Goal: Information Seeking & Learning: Learn about a topic

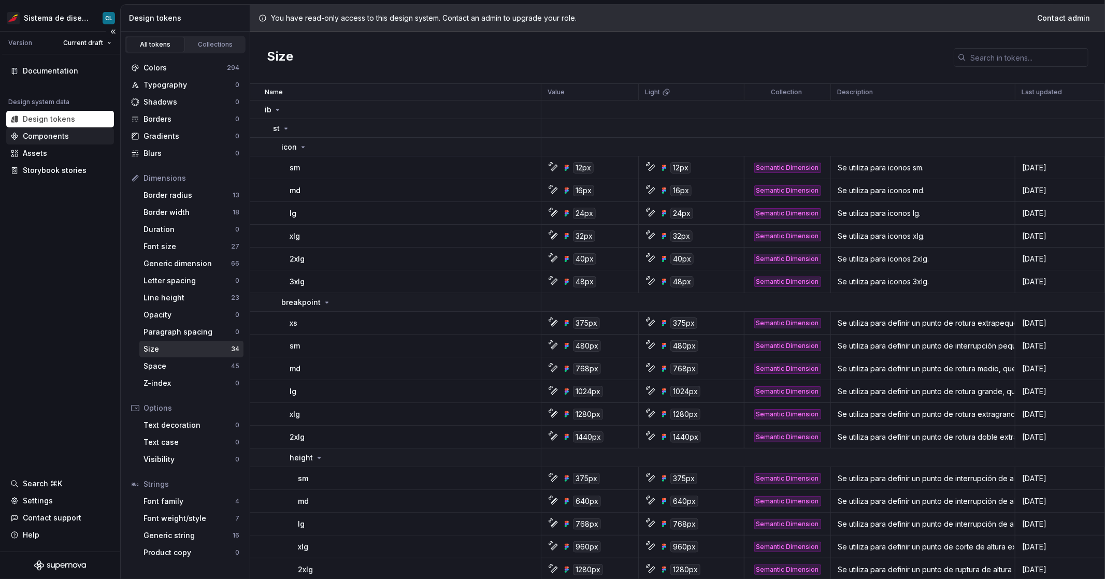
click at [67, 136] on div "Components" at bounding box center [59, 136] width 99 height 10
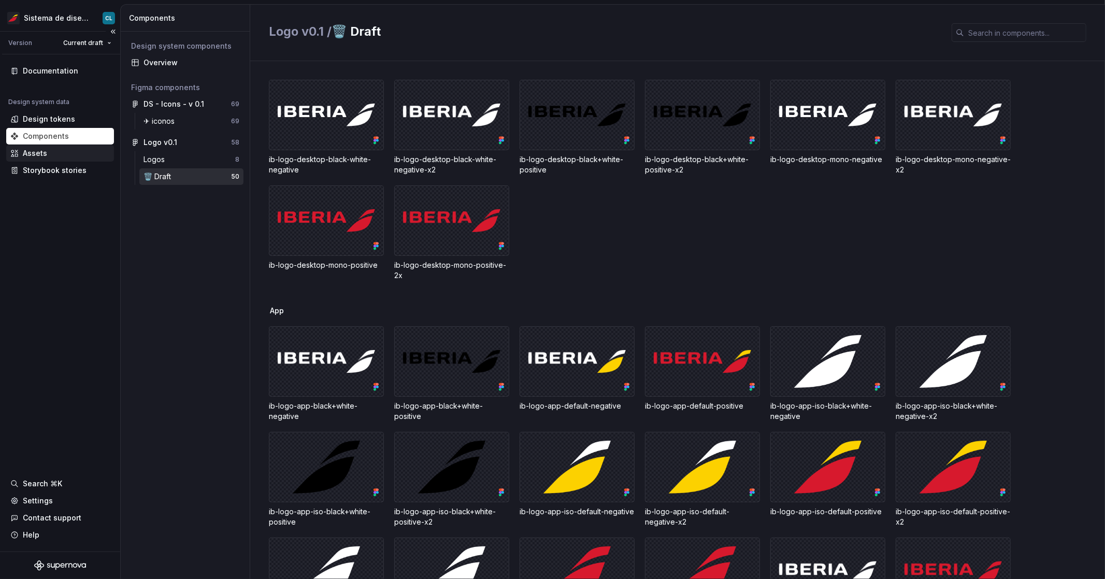
click at [69, 153] on div "Assets" at bounding box center [59, 153] width 99 height 10
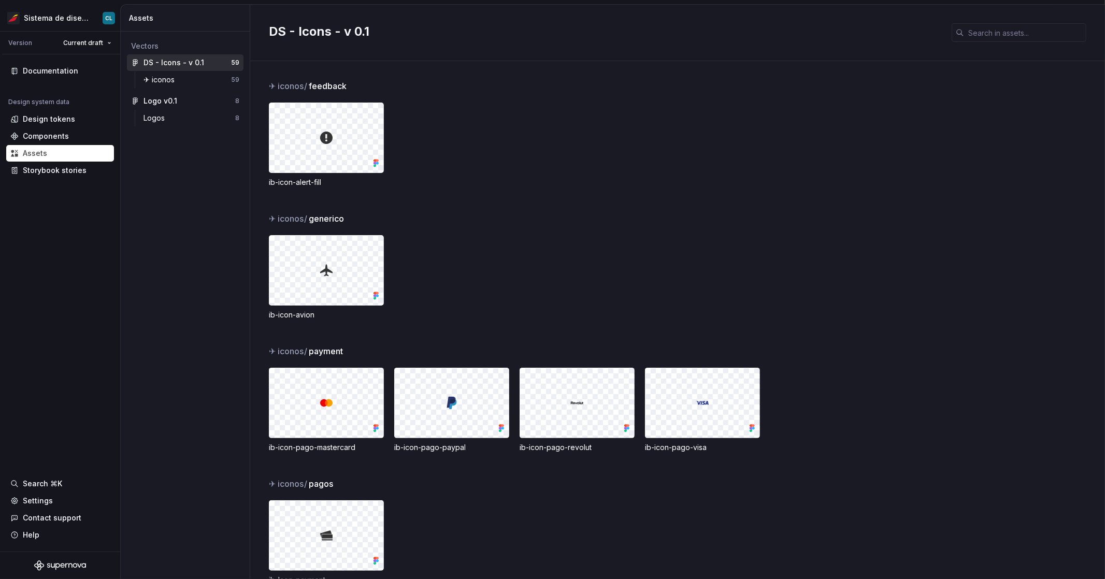
drag, startPoint x: 307, startPoint y: 82, endPoint x: 399, endPoint y: 84, distance: 92.3
click at [399, 84] on div "✈︎ iconos / feedback" at bounding box center [687, 86] width 836 height 12
click at [393, 86] on div "✈︎ iconos / feedback" at bounding box center [687, 86] width 836 height 12
drag, startPoint x: 311, startPoint y: 355, endPoint x: 354, endPoint y: 354, distance: 43.0
click at [354, 354] on div "✈︎ iconos / payment" at bounding box center [687, 351] width 836 height 12
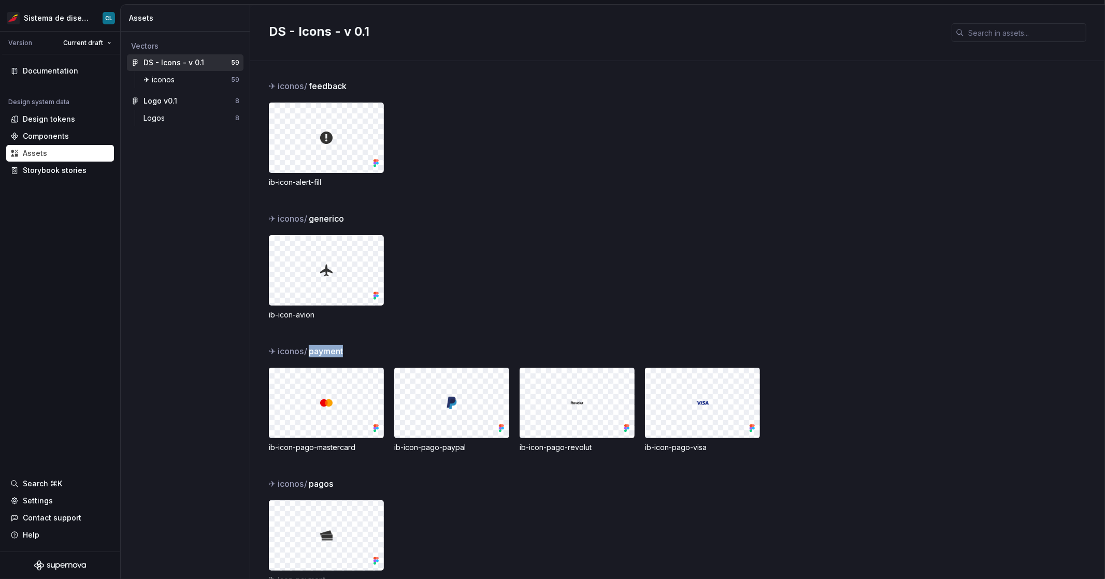
drag, startPoint x: 310, startPoint y: 354, endPoint x: 359, endPoint y: 351, distance: 49.3
click at [359, 351] on div "✈︎ iconos / payment" at bounding box center [687, 351] width 836 height 12
drag, startPoint x: 275, startPoint y: 350, endPoint x: 305, endPoint y: 351, distance: 29.5
click at [305, 351] on span "✈︎ iconos /" at bounding box center [288, 351] width 39 height 12
click at [307, 351] on span "✈︎ iconos /" at bounding box center [288, 351] width 39 height 12
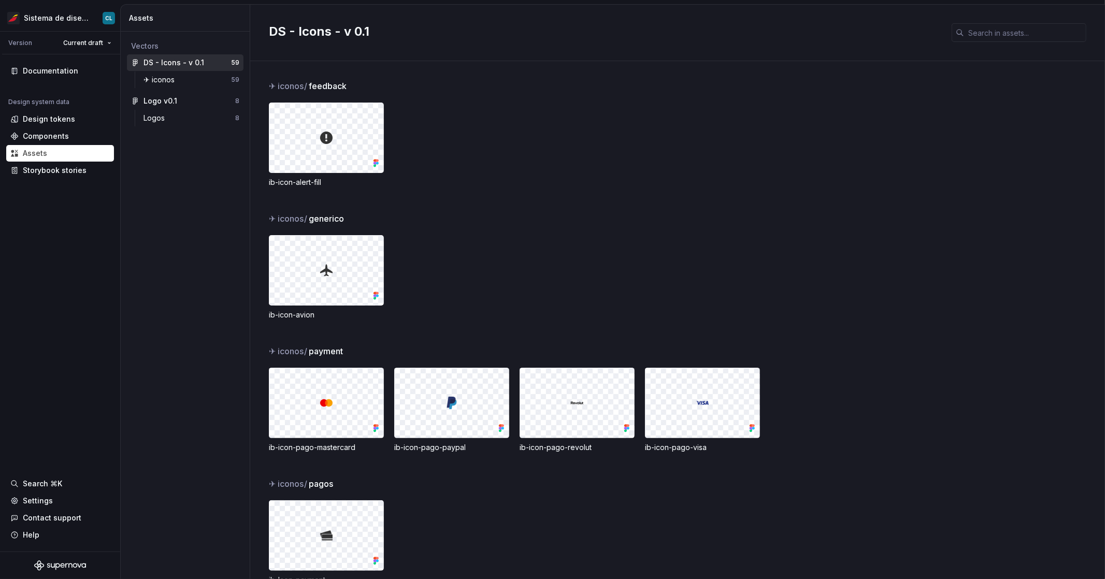
click at [307, 351] on span "/" at bounding box center [305, 351] width 3 height 10
click at [270, 351] on span "✈︎ iconos /" at bounding box center [288, 351] width 39 height 12
drag, startPoint x: 276, startPoint y: 219, endPoint x: 269, endPoint y: 220, distance: 6.8
click at [269, 220] on span "✈︎ iconos /" at bounding box center [288, 218] width 39 height 12
click at [270, 220] on span "✈︎ iconos /" at bounding box center [288, 218] width 39 height 12
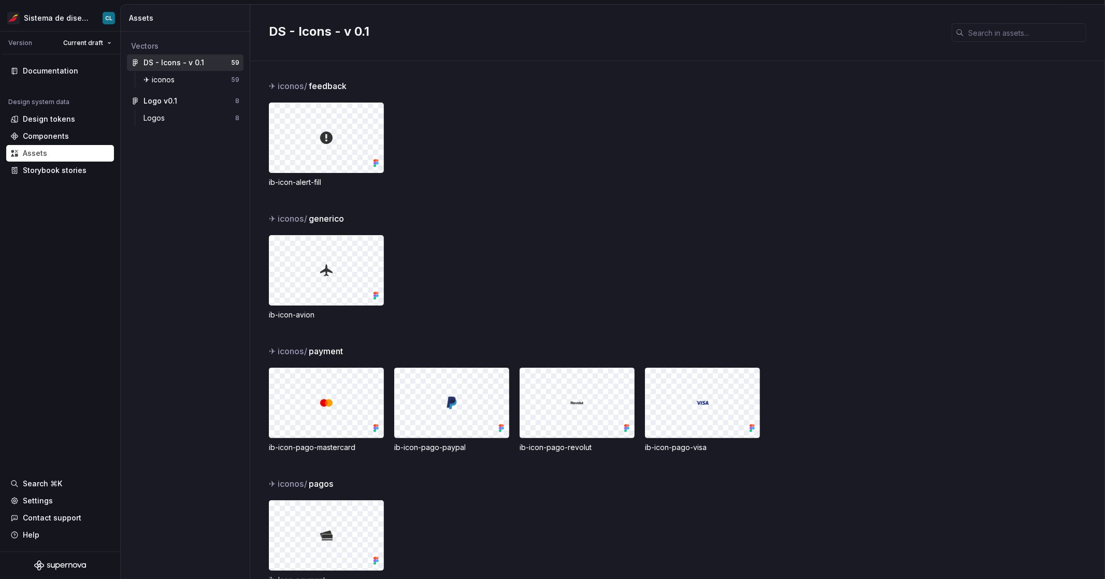
click at [273, 219] on span "✈︎ iconos /" at bounding box center [288, 218] width 39 height 12
click at [273, 222] on span "✈︎ iconos /" at bounding box center [288, 218] width 39 height 12
click at [271, 221] on span "✈︎ iconos /" at bounding box center [288, 218] width 39 height 12
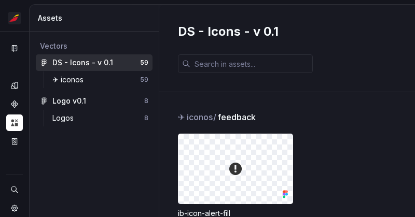
click at [181, 117] on span "✈︎ iconos /" at bounding box center [197, 117] width 39 height 12
click at [179, 120] on span "✈︎ iconos /" at bounding box center [197, 117] width 39 height 12
click at [181, 119] on span "✈︎ iconos /" at bounding box center [197, 117] width 39 height 12
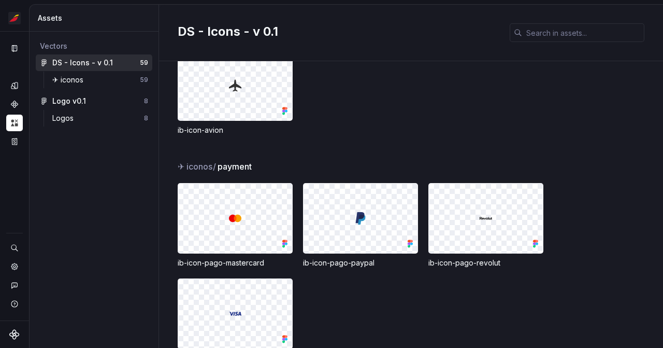
scroll to position [244, 0]
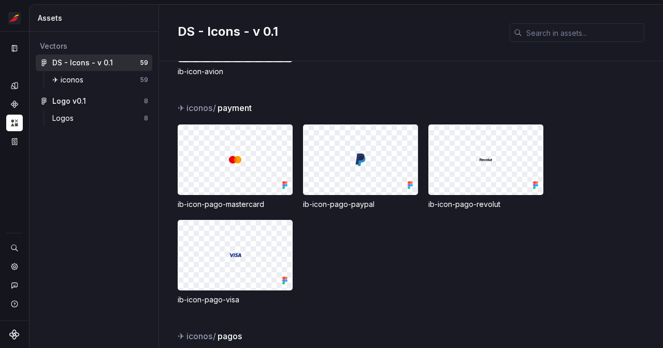
click at [228, 111] on span "payment" at bounding box center [235, 108] width 34 height 12
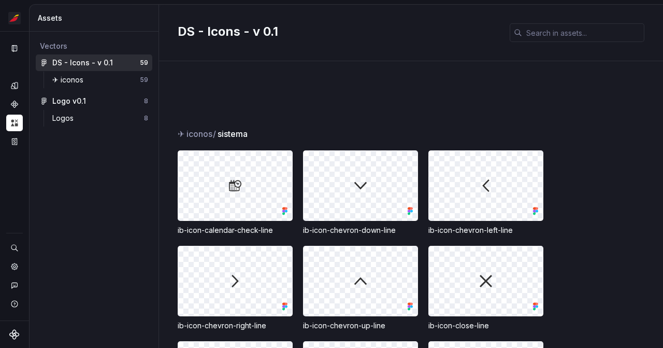
scroll to position [1078, 0]
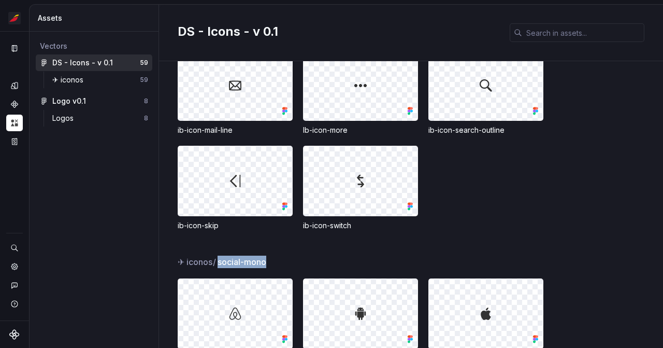
drag, startPoint x: 275, startPoint y: 263, endPoint x: 219, endPoint y: 260, distance: 56.5
click at [219, 260] on div "✈︎ iconos / social-mono" at bounding box center [421, 261] width 486 height 12
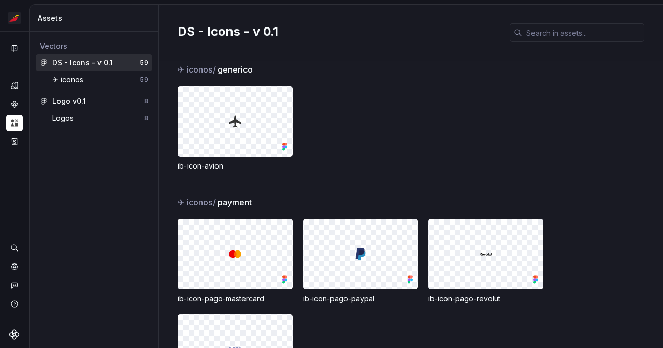
scroll to position [128, 0]
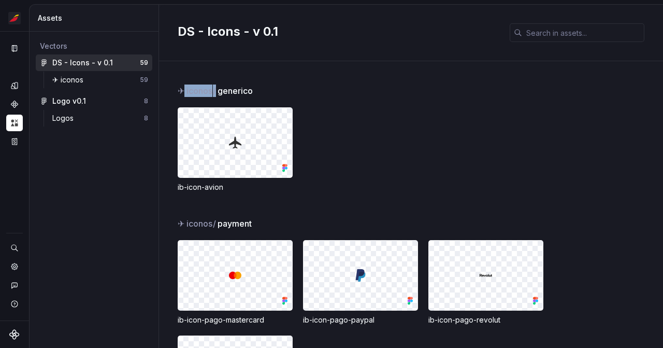
drag, startPoint x: 183, startPoint y: 92, endPoint x: 214, endPoint y: 91, distance: 30.6
click at [214, 91] on span "✈︎ iconos /" at bounding box center [197, 90] width 39 height 12
click at [213, 91] on span "/" at bounding box center [214, 91] width 3 height 10
drag, startPoint x: 212, startPoint y: 92, endPoint x: 179, endPoint y: 91, distance: 33.2
click at [179, 91] on span "✈︎ iconos /" at bounding box center [197, 90] width 39 height 12
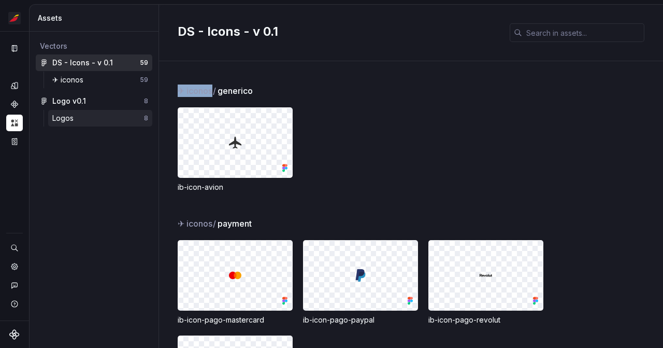
click at [83, 119] on div "Logos" at bounding box center [98, 118] width 92 height 10
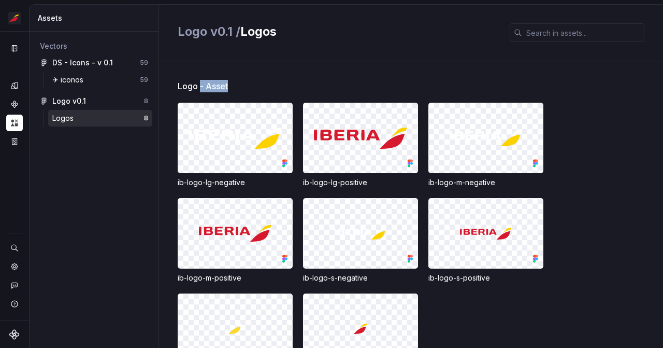
drag, startPoint x: 200, startPoint y: 87, endPoint x: 235, endPoint y: 86, distance: 34.7
click at [235, 86] on div "Logo - Asset" at bounding box center [421, 86] width 486 height 12
click at [234, 86] on div "Logo - Asset" at bounding box center [421, 86] width 486 height 12
drag, startPoint x: 211, startPoint y: 85, endPoint x: 178, endPoint y: 86, distance: 33.7
click at [178, 86] on div "Logo - Asset" at bounding box center [421, 86] width 486 height 12
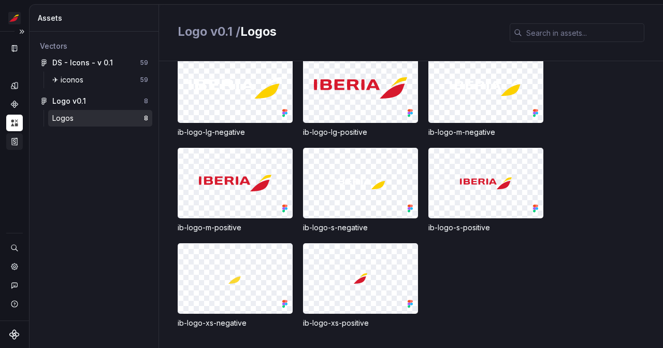
scroll to position [55, 0]
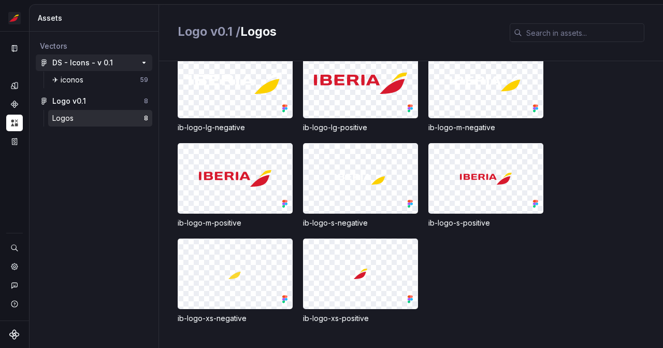
click at [108, 62] on div "DS - Icons - v 0.1" at bounding box center [82, 63] width 61 height 10
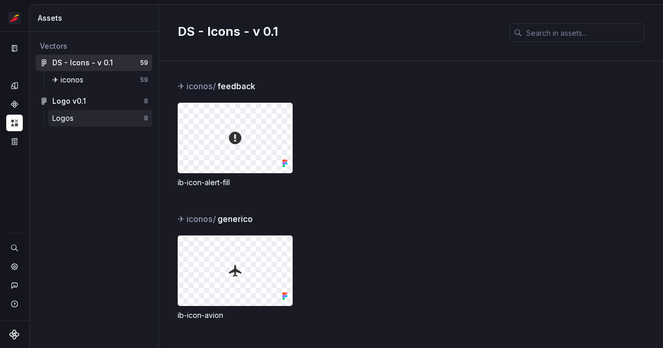
click at [68, 117] on div "Logos" at bounding box center [64, 118] width 25 height 10
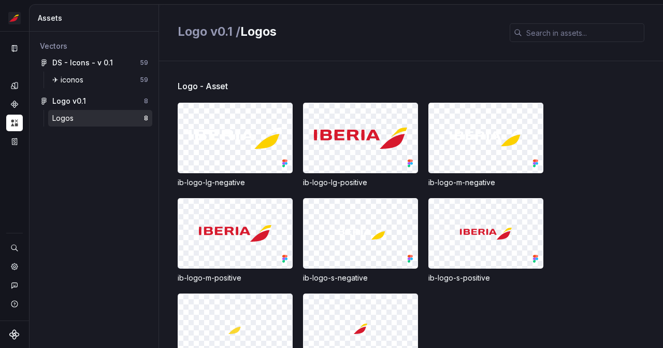
click at [234, 131] on img at bounding box center [235, 137] width 93 height 21
drag, startPoint x: 240, startPoint y: 84, endPoint x: 174, endPoint y: 83, distance: 66.3
click at [174, 83] on div "Logo - Asset ib-logo-lg-negative ib-logo-lg-positive ib-logo-m-negative ib-logo…" at bounding box center [411, 204] width 504 height 287
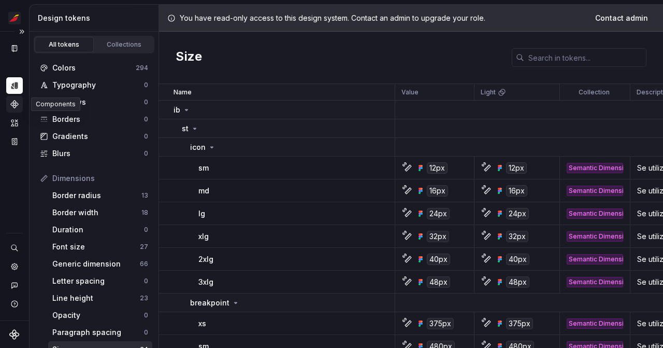
click at [15, 102] on icon "Components" at bounding box center [14, 104] width 7 height 7
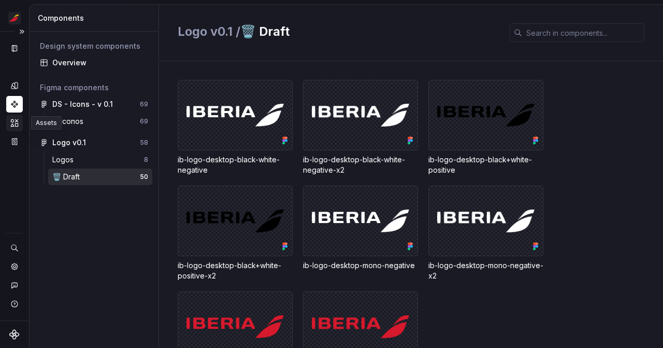
click at [17, 123] on icon "Assets" at bounding box center [14, 122] width 9 height 9
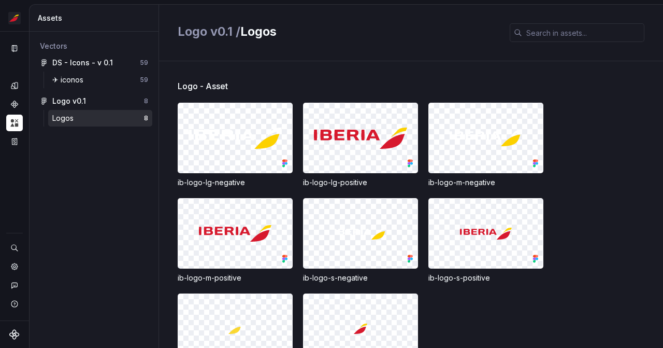
click at [87, 120] on div "Logos" at bounding box center [98, 118] width 92 height 10
click at [54, 81] on div "✈︎ iconos" at bounding box center [69, 80] width 35 height 10
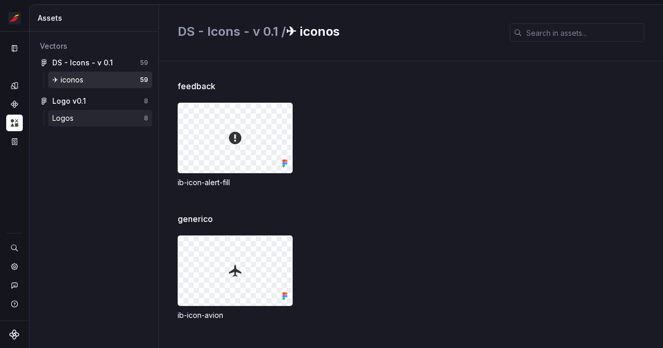
click at [75, 119] on div "Logos" at bounding box center [64, 118] width 25 height 10
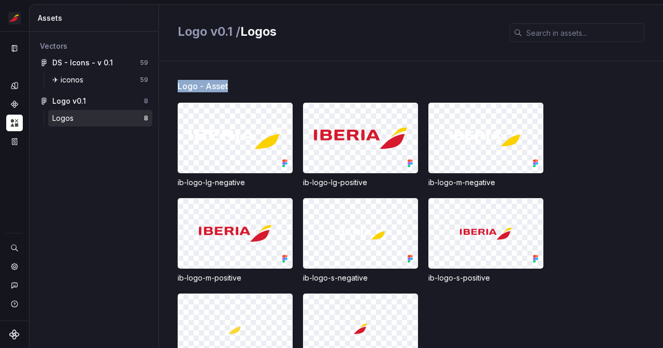
drag, startPoint x: 235, startPoint y: 87, endPoint x: 180, endPoint y: 86, distance: 55.5
click at [180, 86] on div "Logo - Asset" at bounding box center [421, 86] width 486 height 12
click at [180, 86] on span "Logo - Asset" at bounding box center [203, 86] width 50 height 12
drag, startPoint x: 178, startPoint y: 86, endPoint x: 247, endPoint y: 91, distance: 69.1
click at [247, 91] on div "Logo - Asset" at bounding box center [421, 86] width 486 height 12
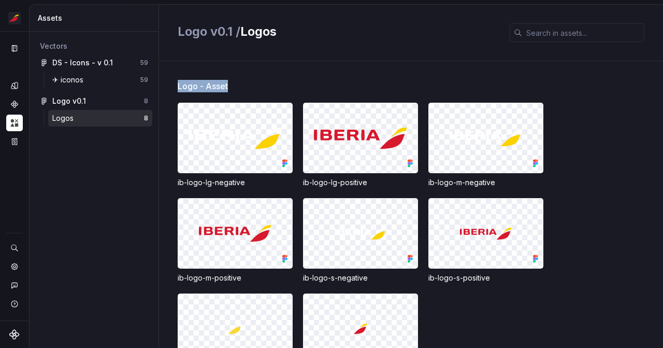
click at [243, 90] on div "Logo - Asset" at bounding box center [421, 86] width 486 height 12
click at [229, 134] on img at bounding box center [235, 137] width 93 height 21
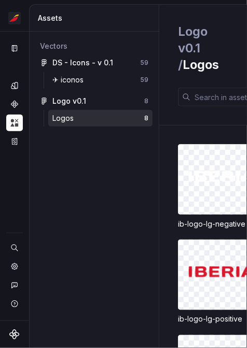
click at [221, 129] on div "ib-logo-lg-negative ib-logo-lg-positive ib-logo-m-negative ib-logo-m-positive i…" at bounding box center [212, 236] width 69 height 222
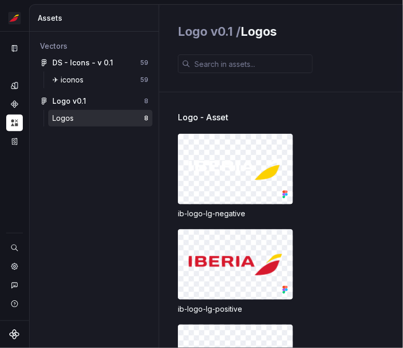
click at [211, 121] on span "Logo - Asset" at bounding box center [203, 117] width 50 height 12
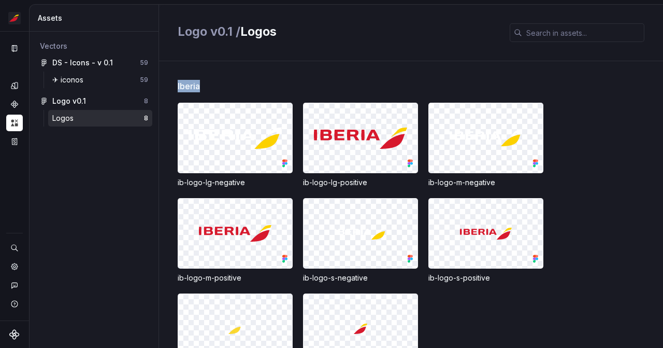
drag, startPoint x: 173, startPoint y: 88, endPoint x: 189, endPoint y: 88, distance: 16.6
click at [189, 88] on div "Iberia ib-logo-lg-negative ib-logo-lg-positive ib-logo-m-negative ib-logo-m-pos…" at bounding box center [411, 204] width 504 height 287
click at [78, 80] on div "✈︎ iconos" at bounding box center [69, 80] width 35 height 10
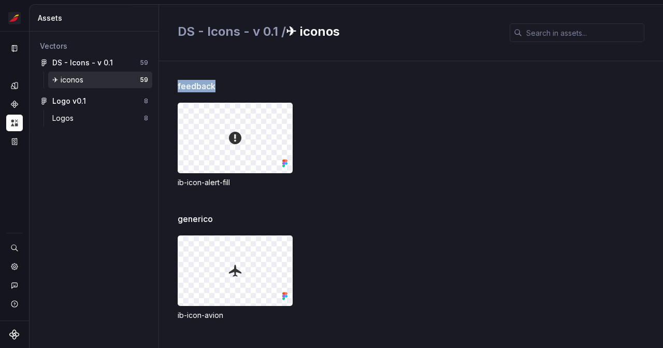
drag, startPoint x: 180, startPoint y: 84, endPoint x: 222, endPoint y: 87, distance: 42.5
click at [222, 87] on div "feedback ib-icon-alert-fill generico ib-icon-avion payment ib-icon-pago-masterc…" at bounding box center [411, 204] width 504 height 287
click at [219, 86] on div "feedback" at bounding box center [421, 86] width 486 height 12
click at [65, 116] on div "Logos" at bounding box center [64, 118] width 25 height 10
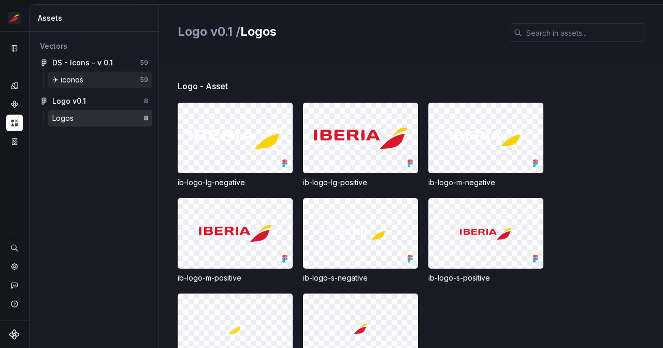
click at [70, 80] on div "✈︎ iconos" at bounding box center [69, 80] width 35 height 10
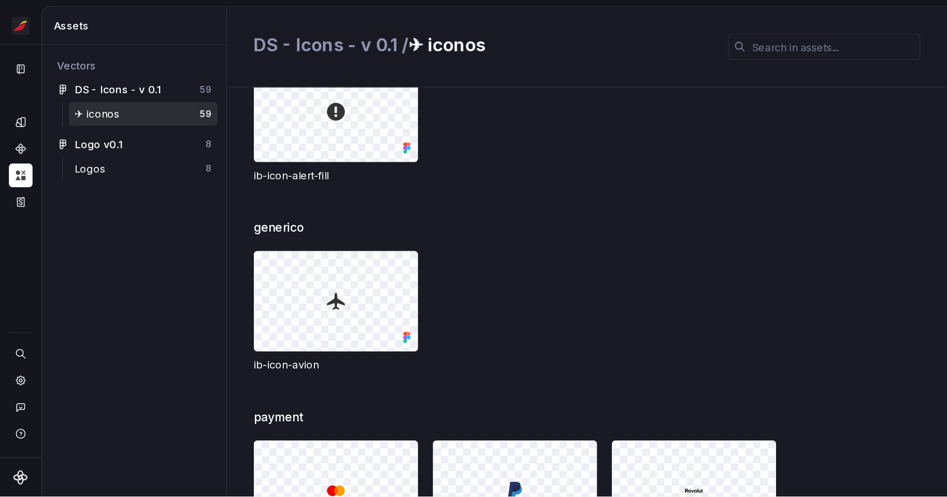
scroll to position [143, 0]
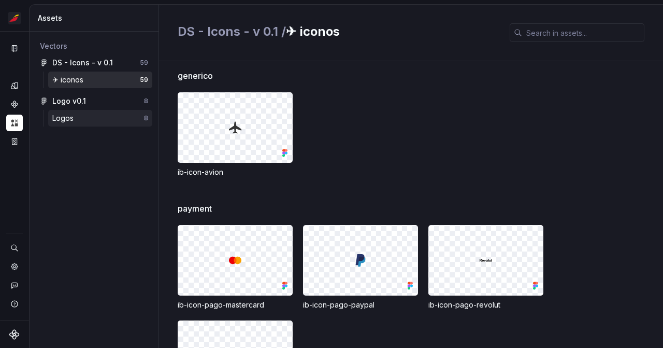
click at [69, 122] on div "Logos" at bounding box center [64, 118] width 25 height 10
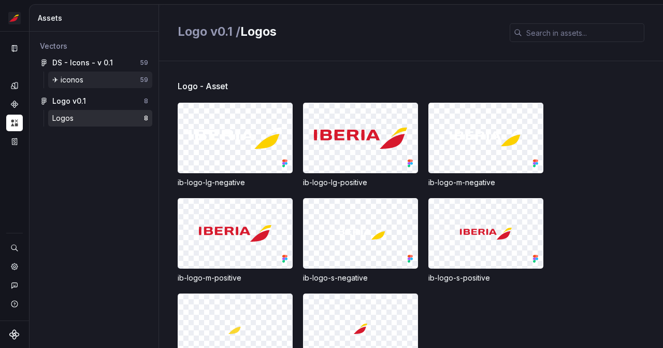
click at [119, 83] on div "✈︎ iconos" at bounding box center [96, 80] width 88 height 10
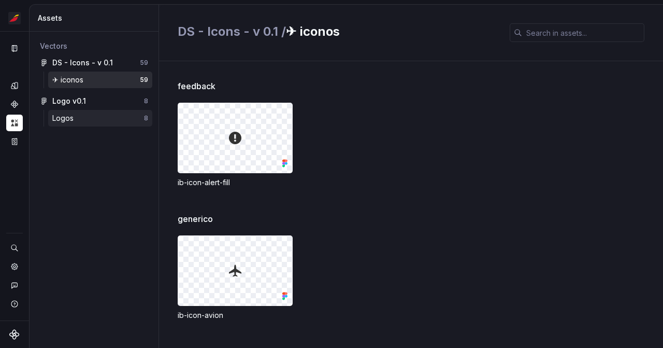
click at [79, 117] on div "Logos" at bounding box center [98, 118] width 92 height 10
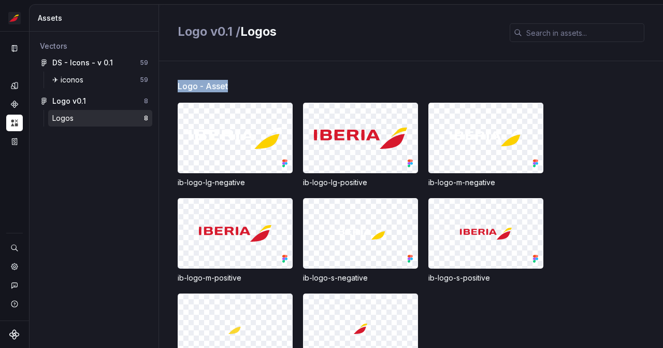
drag, startPoint x: 178, startPoint y: 86, endPoint x: 229, endPoint y: 83, distance: 51.3
click at [229, 83] on div "Logo - Asset" at bounding box center [421, 86] width 486 height 12
drag, startPoint x: 186, startPoint y: 87, endPoint x: 231, endPoint y: 87, distance: 45.1
click at [231, 87] on div "Logo - Asset" at bounding box center [421, 86] width 486 height 12
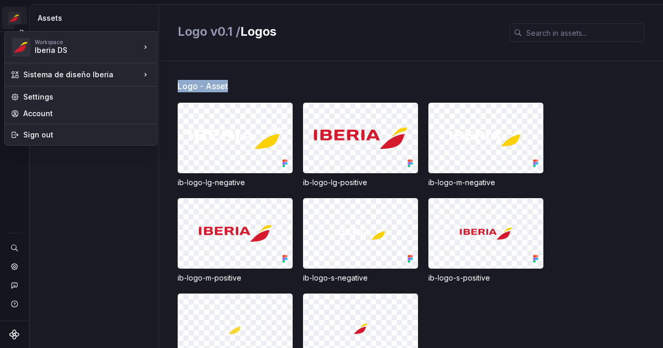
click at [16, 22] on html "Sistema de diseño Iberia CL Design system data Assets Vectors DS - Icons - v 0.…" at bounding box center [331, 174] width 663 height 348
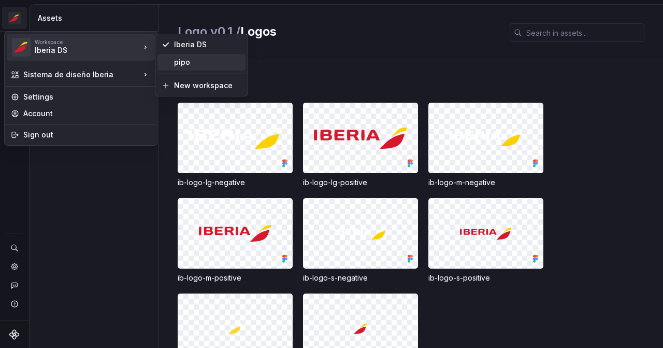
click at [180, 60] on div "pipo" at bounding box center [207, 62] width 67 height 10
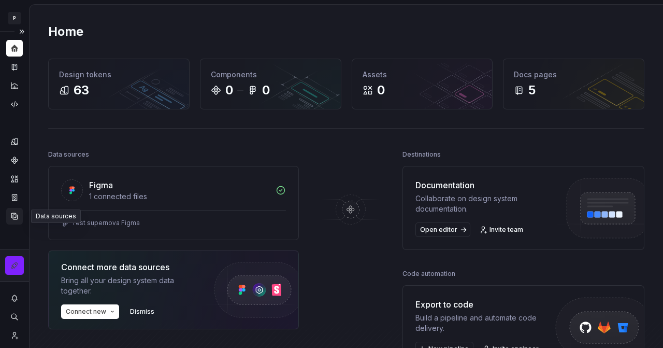
click at [16, 216] on icon "Data sources" at bounding box center [14, 216] width 6 height 6
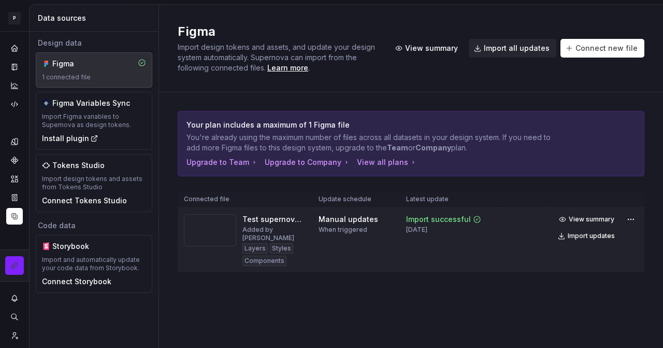
click at [246, 240] on td "Import successful 5 days ago" at bounding box center [448, 240] width 97 height 65
click at [246, 219] on div "Test supernova Figma" at bounding box center [275, 219] width 64 height 10
click at [246, 252] on div "Layers Styles Components" at bounding box center [275, 254] width 64 height 23
click at [246, 221] on div "Test supernova Figma" at bounding box center [275, 219] width 64 height 10
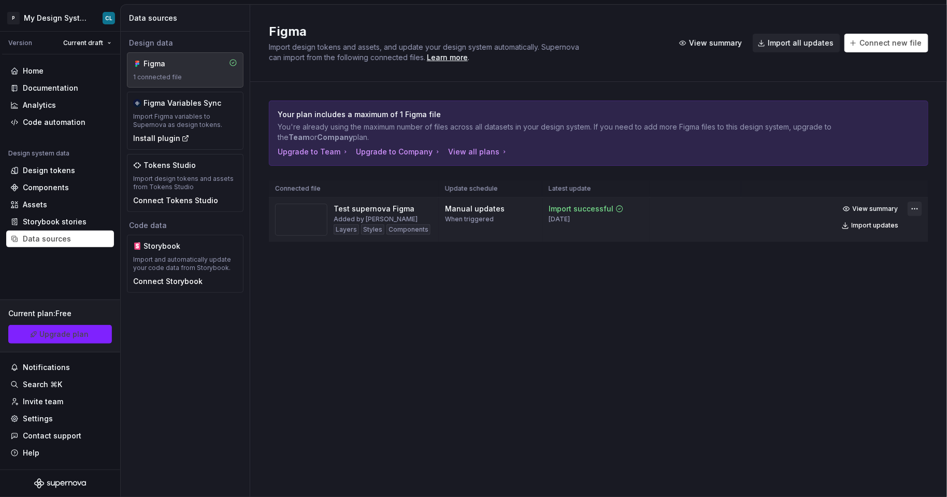
click at [246, 208] on html "P My Design System CL Version Current draft Home Documentation Analytics Code a…" at bounding box center [473, 248] width 947 height 497
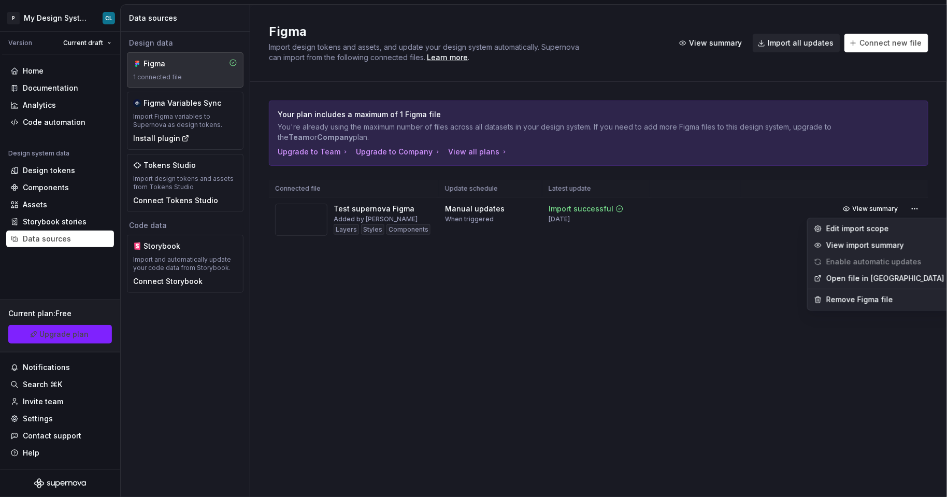
click at [246, 278] on link "Open file in Figma" at bounding box center [886, 278] width 118 height 10
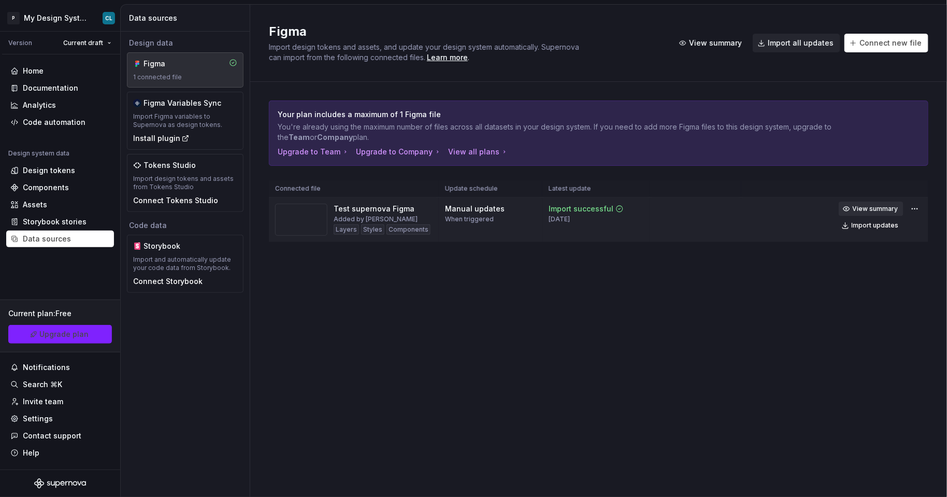
click at [246, 209] on span "View summary" at bounding box center [876, 209] width 46 height 8
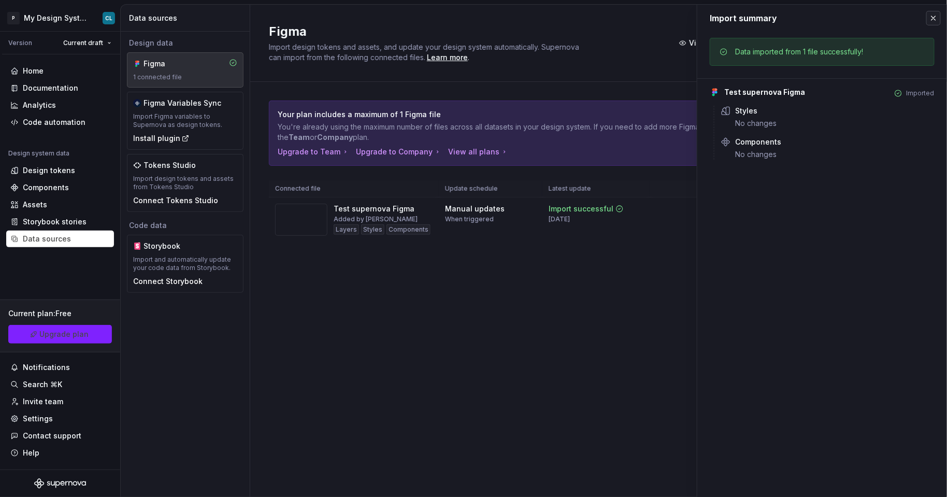
click at [246, 17] on button "button" at bounding box center [934, 18] width 15 height 15
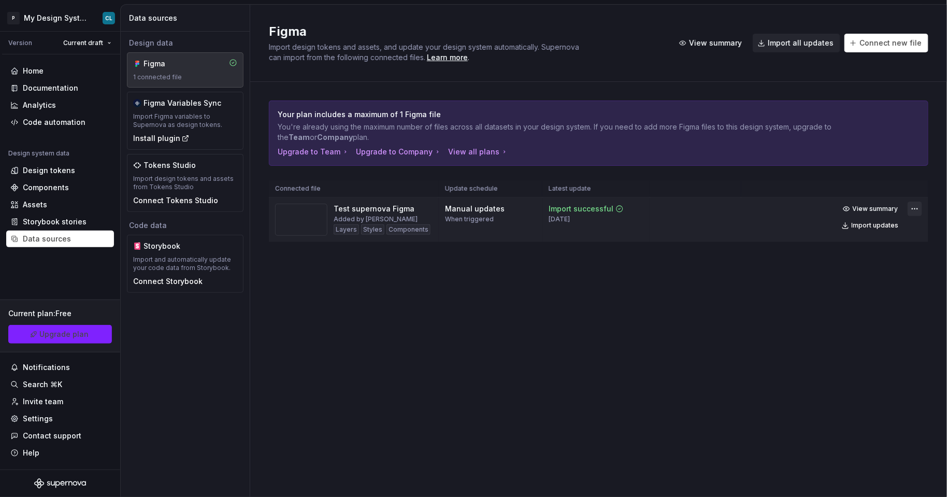
click at [246, 208] on html "P My Design System CL Version Current draft Home Documentation Analytics Code a…" at bounding box center [473, 248] width 947 height 497
click at [246, 254] on html "P My Design System CL Version Current draft Home Documentation Analytics Code a…" at bounding box center [473, 248] width 947 height 497
click at [96, 42] on html "P My Design System CL Version Current draft Home Documentation Analytics Code a…" at bounding box center [473, 248] width 947 height 497
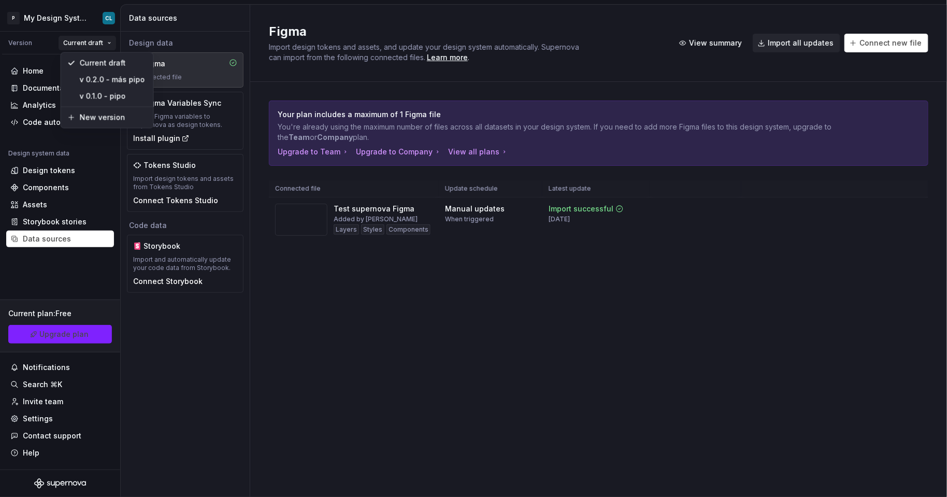
click at [65, 22] on html "P My Design System CL Version Current draft Home Documentation Analytics Code a…" at bounding box center [473, 248] width 947 height 497
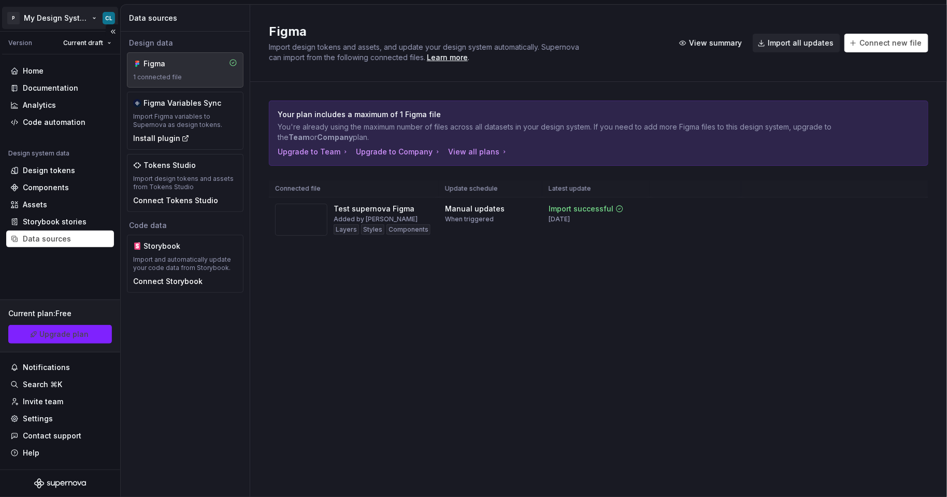
click at [107, 17] on html "P My Design System CL Version Current draft Home Documentation Analytics Code a…" at bounding box center [473, 248] width 947 height 497
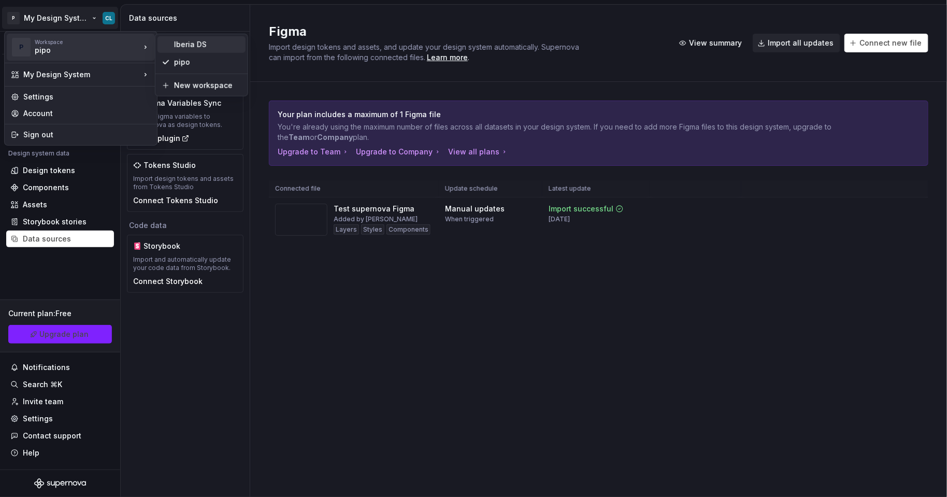
click at [190, 47] on div "Iberia DS" at bounding box center [207, 44] width 67 height 10
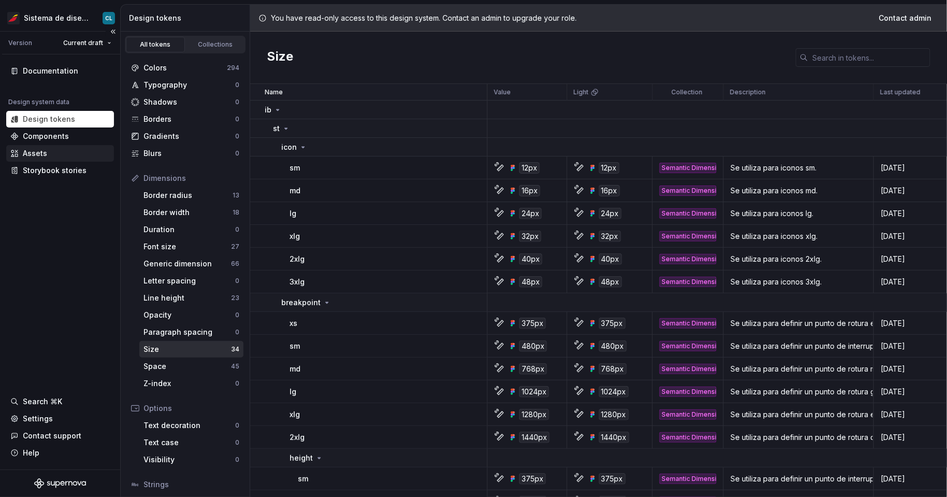
click at [56, 154] on div "Assets" at bounding box center [59, 153] width 99 height 10
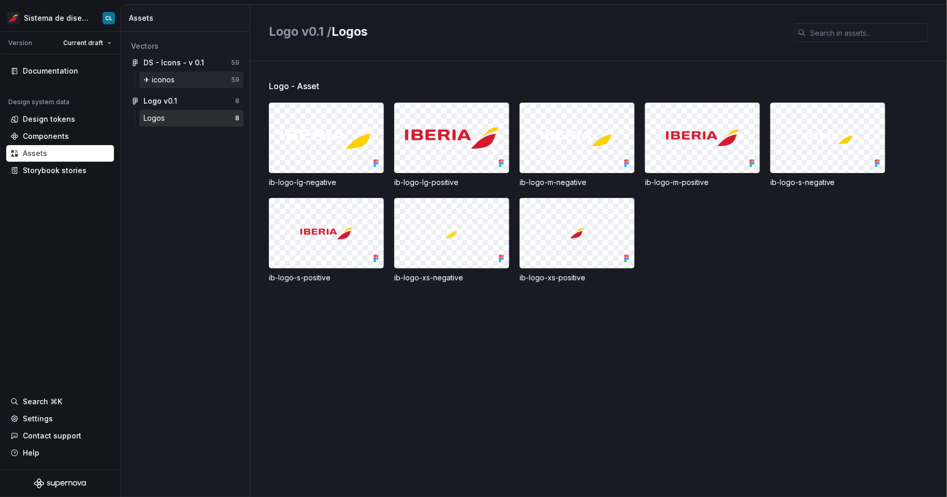
click at [169, 77] on div "✈︎ iconos" at bounding box center [161, 80] width 35 height 10
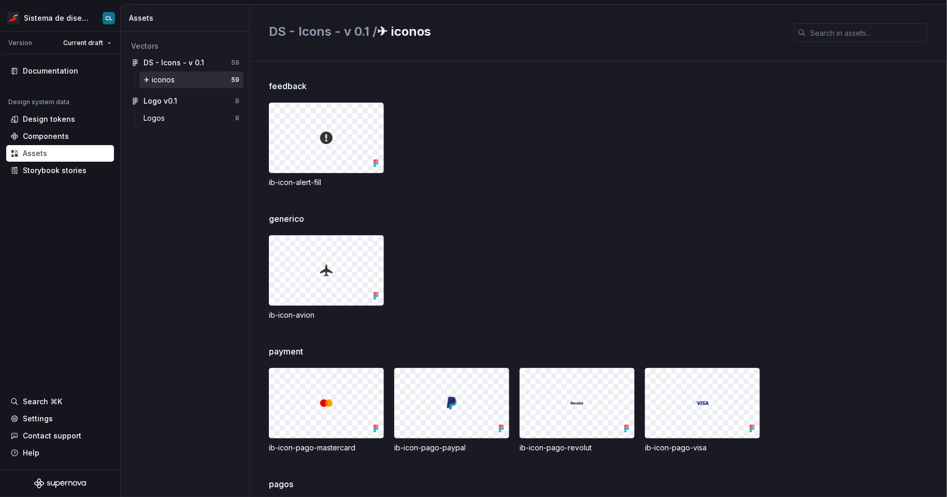
scroll to position [217, 0]
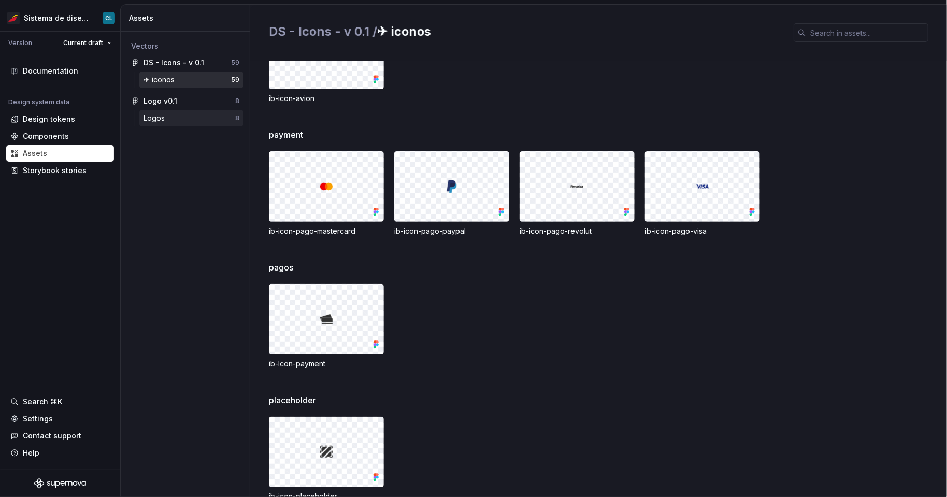
click at [191, 115] on div "Logos" at bounding box center [190, 118] width 92 height 10
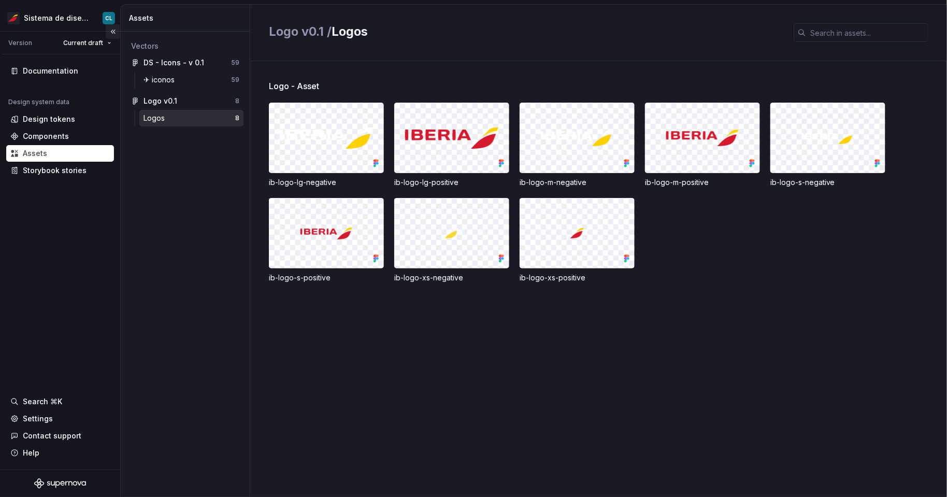
click at [115, 31] on button "Collapse sidebar" at bounding box center [113, 31] width 15 height 15
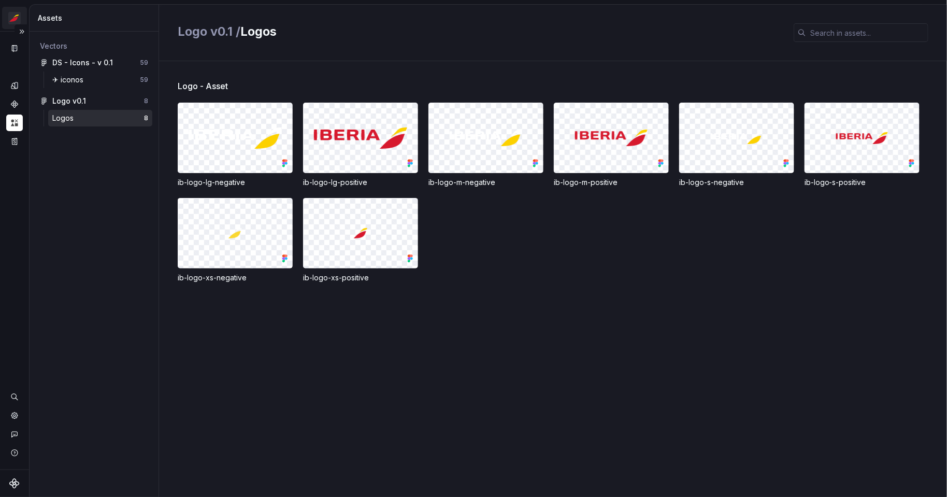
click at [24, 20] on html "Sistema de diseño Iberia CL Design system data Assets Vectors DS - Icons - v 0.…" at bounding box center [473, 248] width 947 height 497
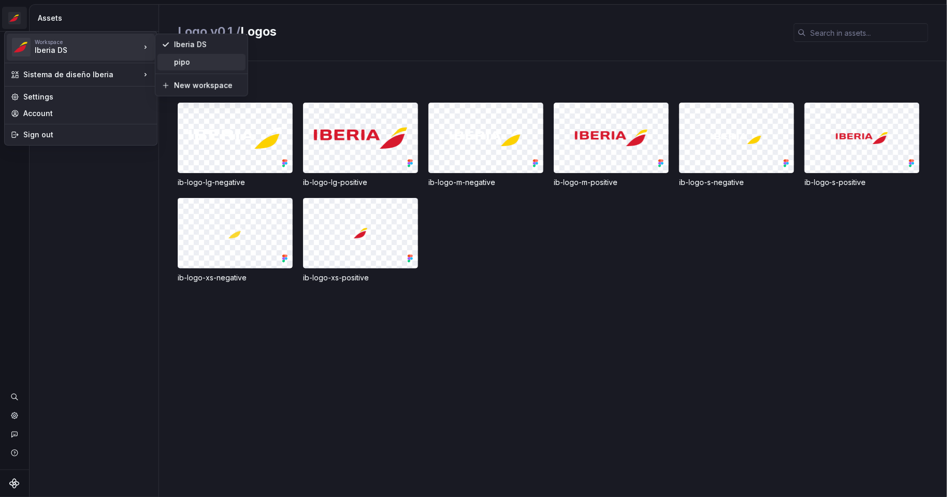
click at [205, 60] on div "pipo" at bounding box center [207, 62] width 67 height 10
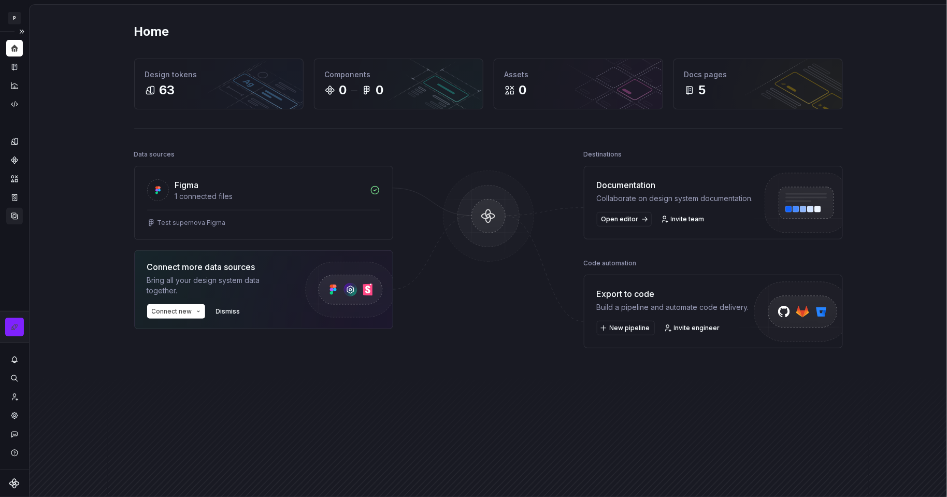
click at [16, 211] on icon "Data sources" at bounding box center [14, 215] width 9 height 9
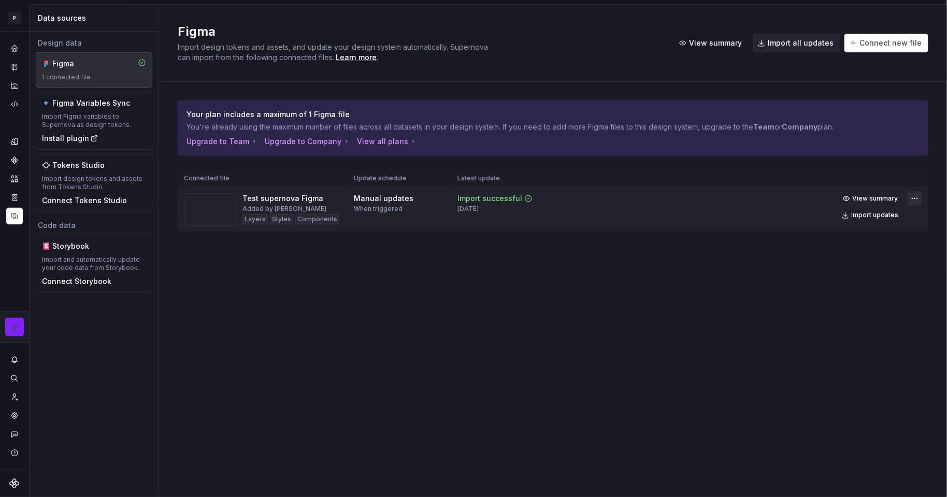
click at [246, 197] on html "P My Design System CL Design system data Data sources Design data Figma 1 conne…" at bounding box center [473, 248] width 947 height 497
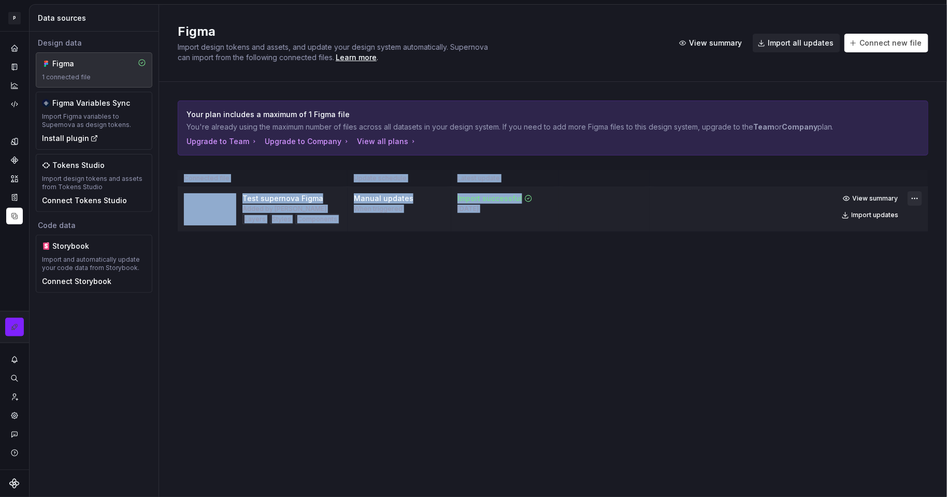
click at [246, 197] on html "P My Design System CL Design system data Data sources Design data Figma 1 conne…" at bounding box center [473, 248] width 947 height 497
click at [246, 214] on div "Import updates" at bounding box center [875, 215] width 47 height 8
click at [246, 199] on html "P My Design System CL Design system data Data sources Design data Figma 1 conne…" at bounding box center [473, 248] width 947 height 497
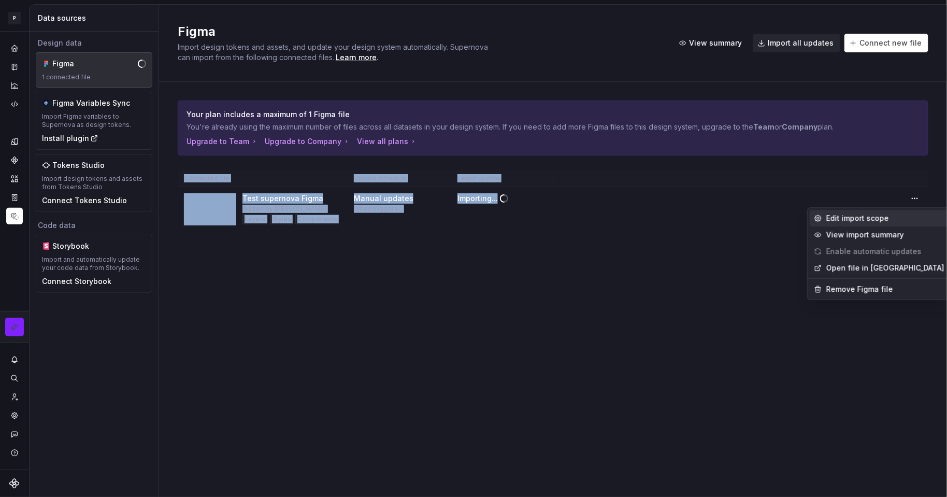
click at [246, 218] on div "Edit import scope" at bounding box center [886, 218] width 118 height 10
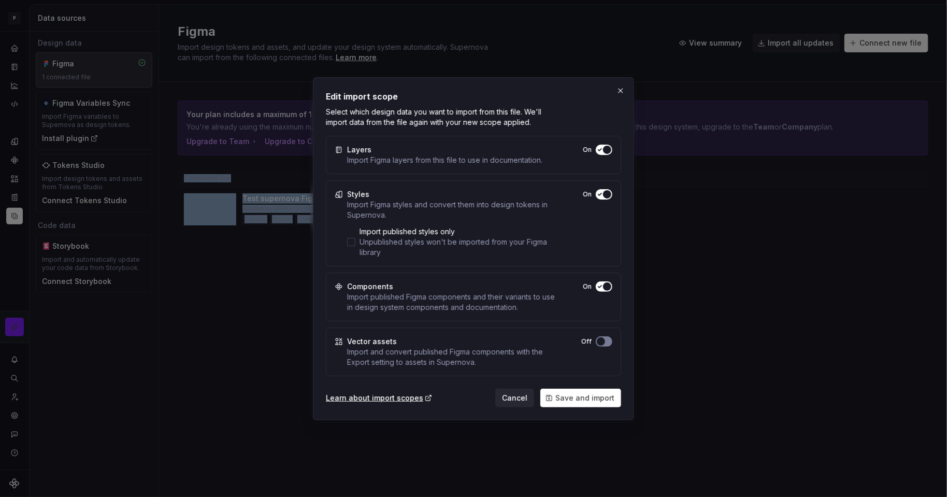
click at [246, 155] on button "On" at bounding box center [604, 150] width 17 height 10
click at [246, 90] on button "button" at bounding box center [621, 90] width 15 height 15
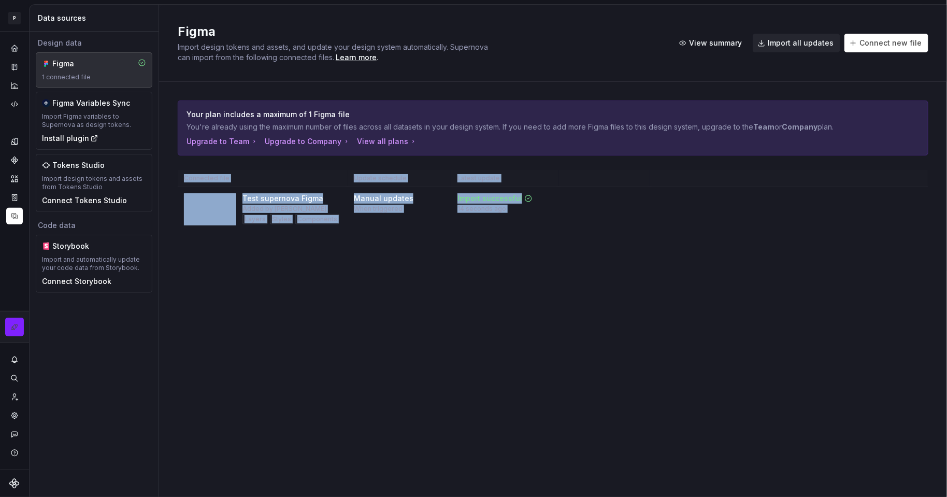
click at [246, 201] on span "View summary" at bounding box center [876, 198] width 46 height 8
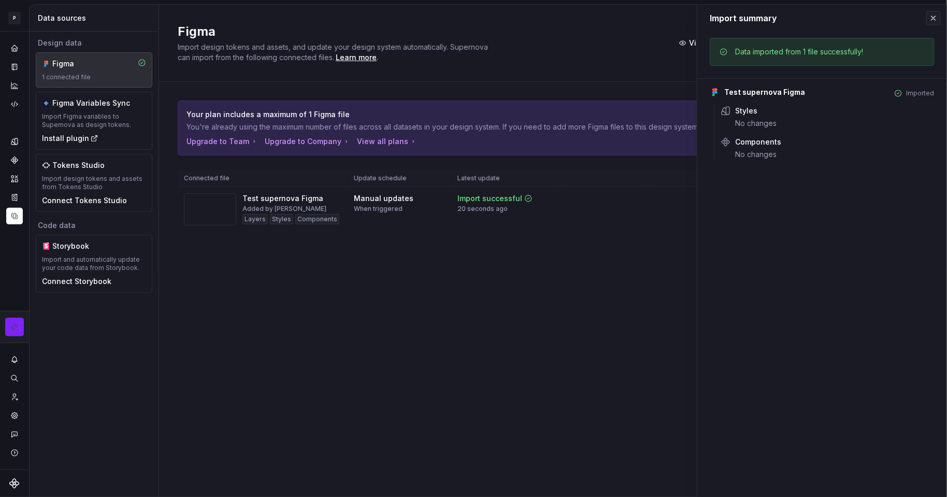
click at [246, 234] on div "Your plan includes a maximum of 1 Figma file You're already using the maximum n…" at bounding box center [553, 176] width 751 height 189
